Goal: Information Seeking & Learning: Learn about a topic

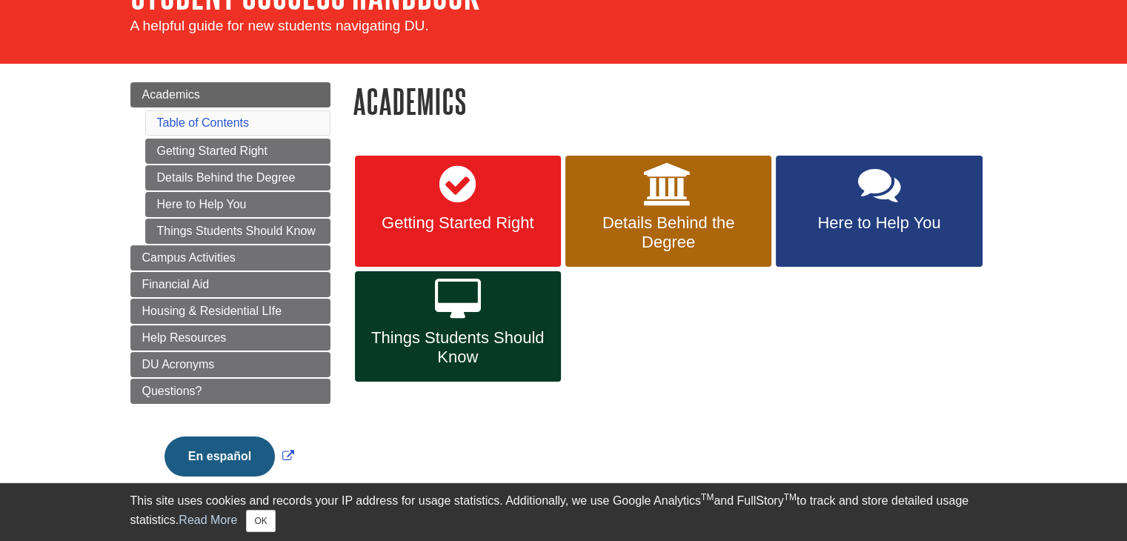
scroll to position [74, 0]
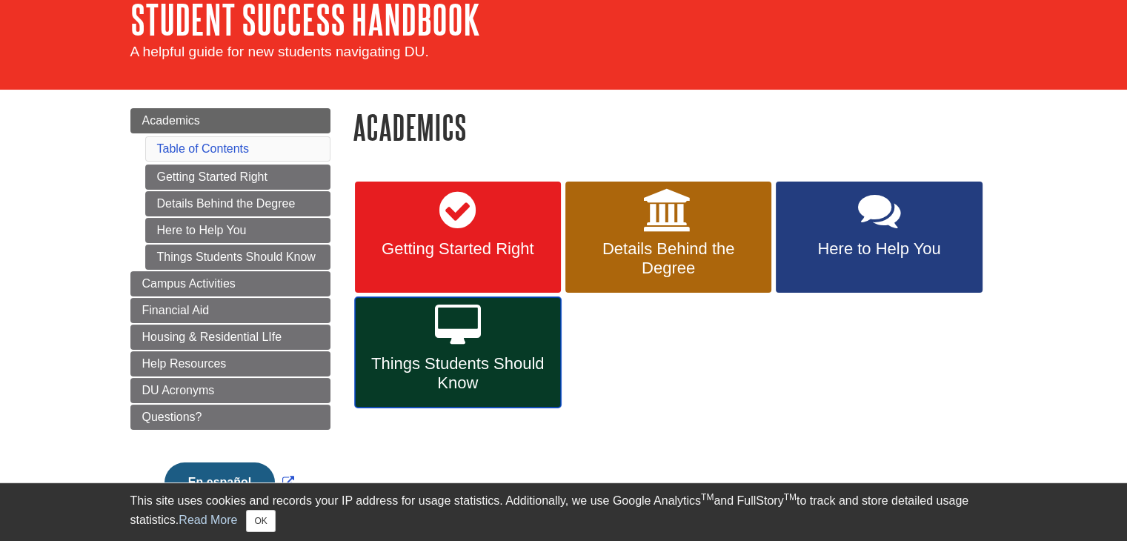
click at [480, 331] on icon at bounding box center [458, 326] width 46 height 43
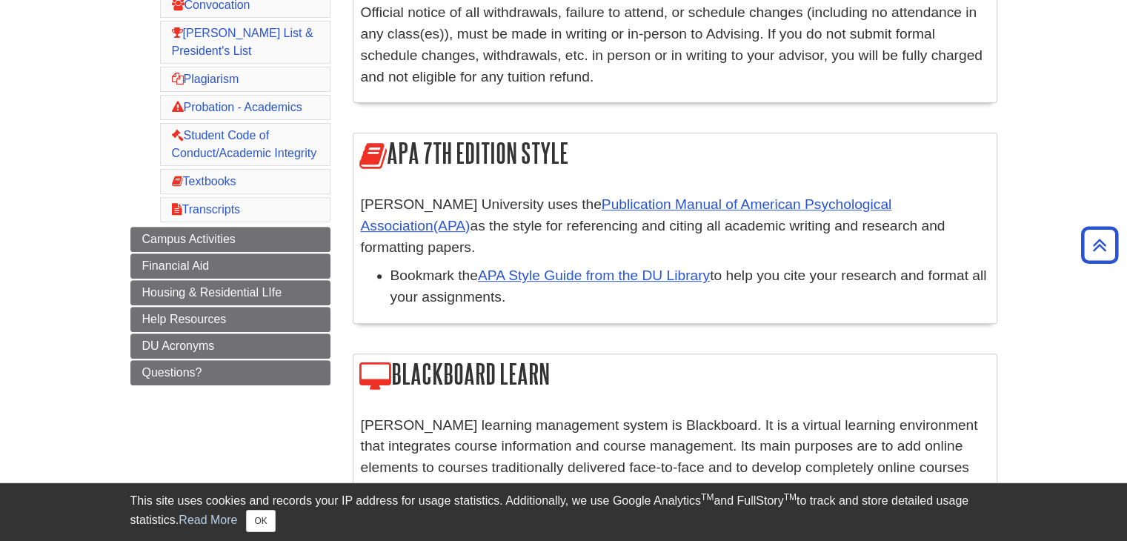
scroll to position [519, 0]
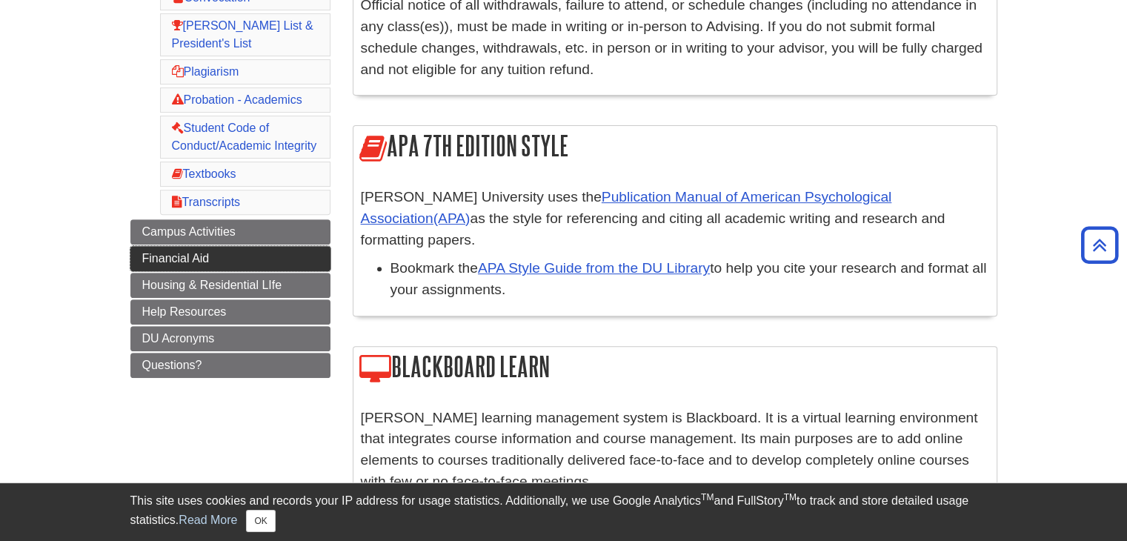
click at [187, 252] on span "Financial Aid" at bounding box center [175, 258] width 67 height 13
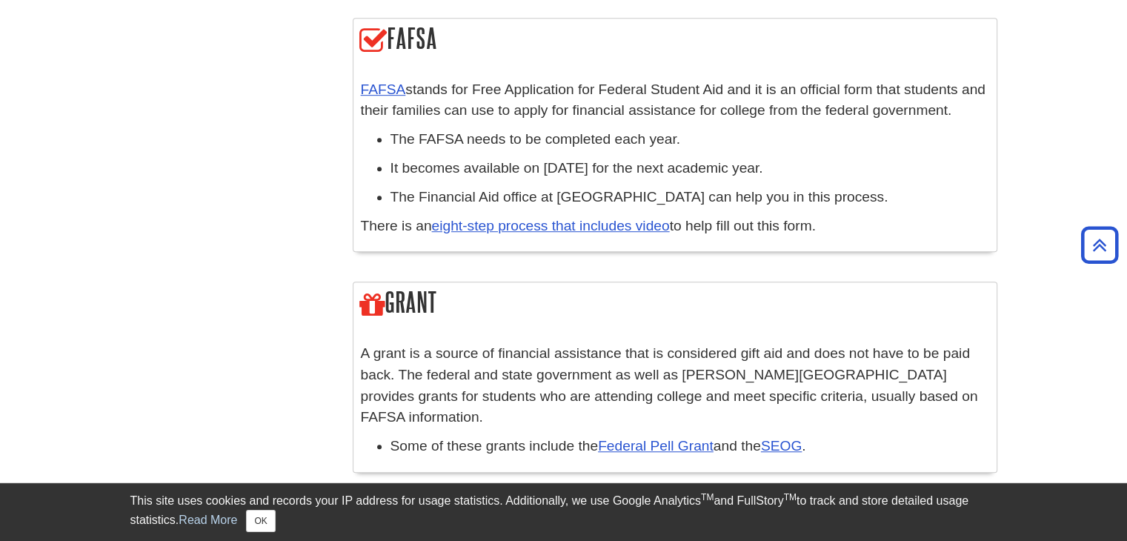
scroll to position [963, 0]
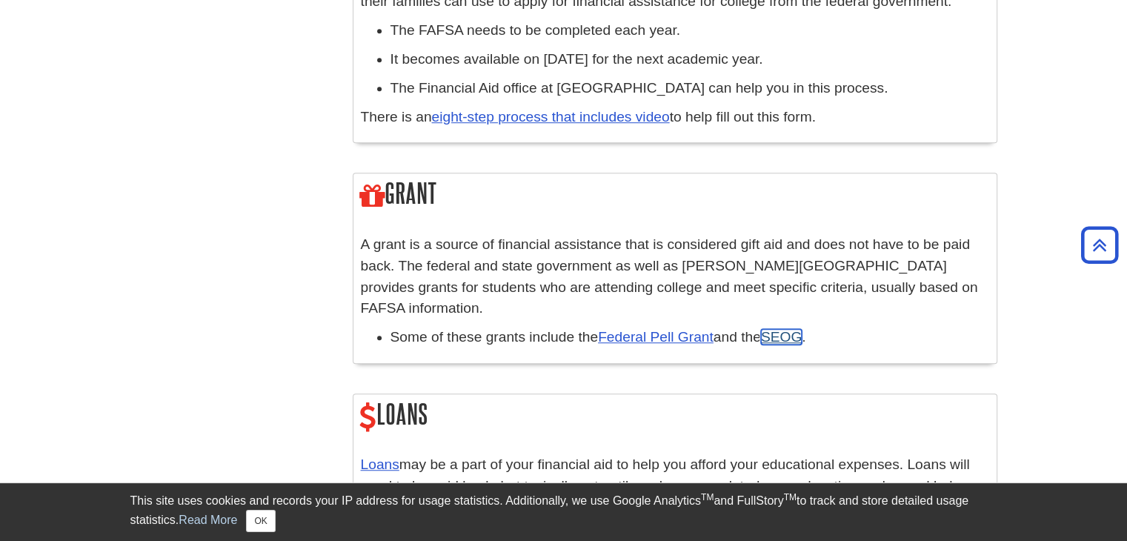
click at [802, 329] on link "SEOG" at bounding box center [781, 337] width 41 height 16
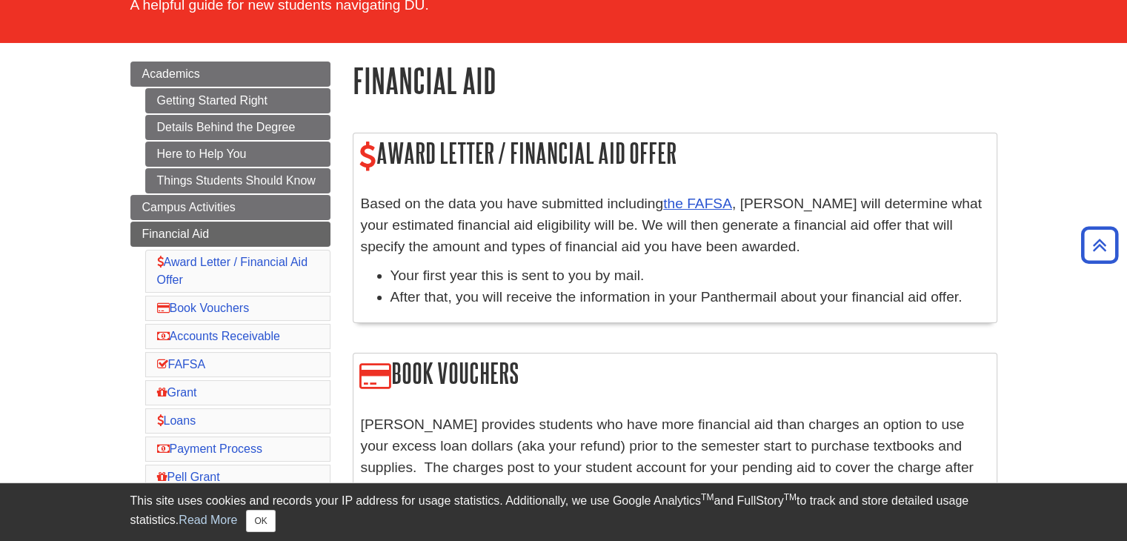
scroll to position [0, 0]
